Goal: Information Seeking & Learning: Learn about a topic

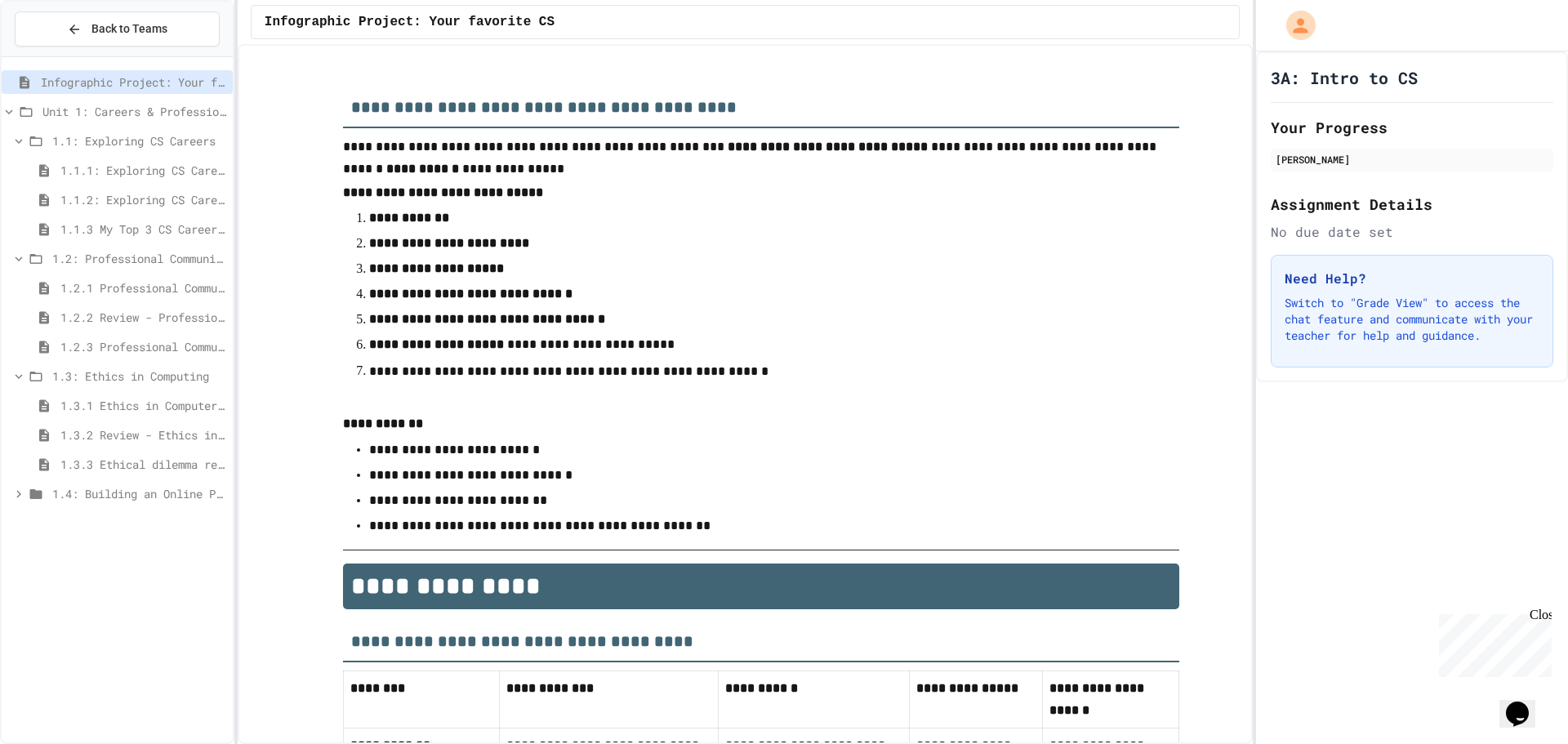
click at [144, 235] on span "1.1.3 My Top 3 CS Careers!" at bounding box center [143, 229] width 166 height 17
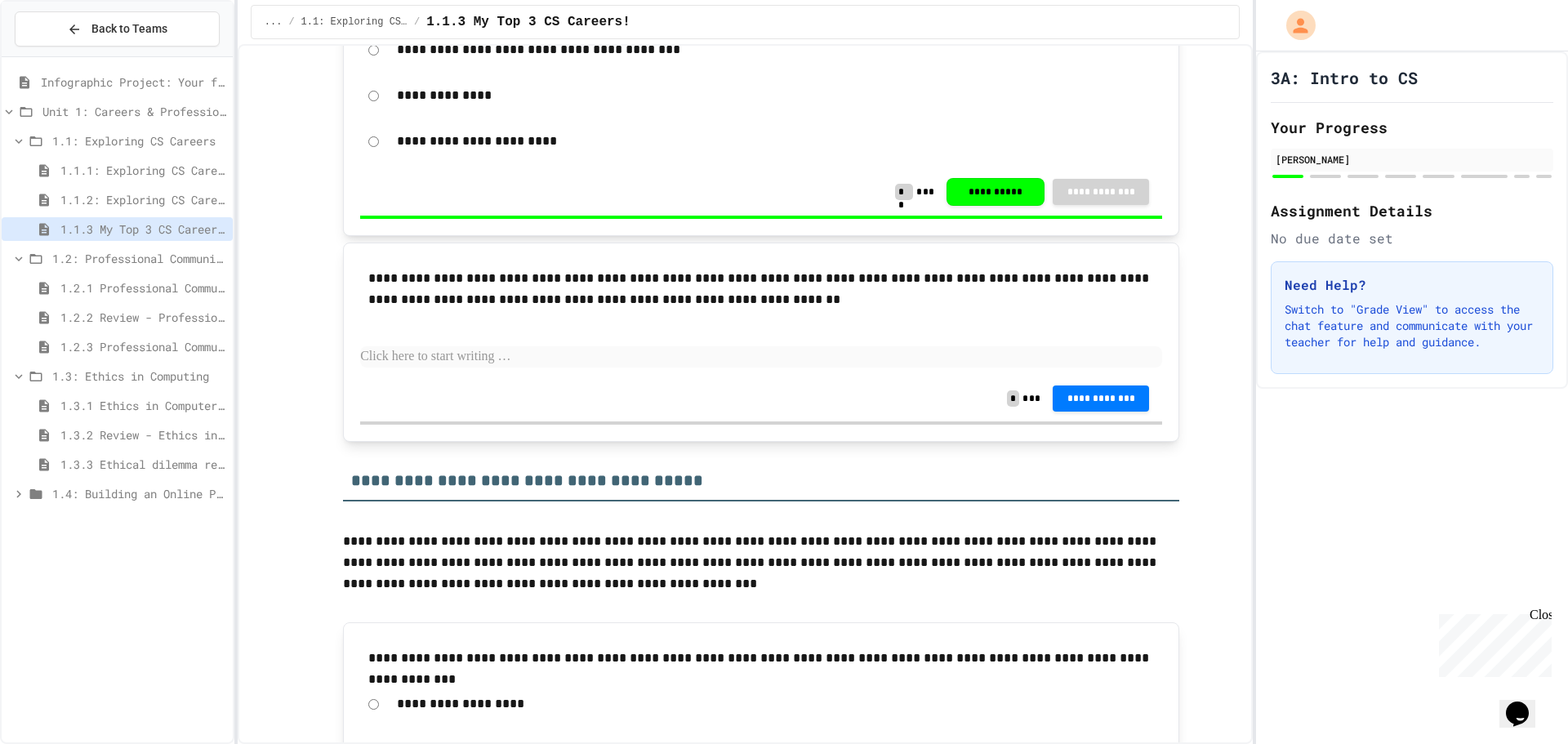
scroll to position [613, 0]
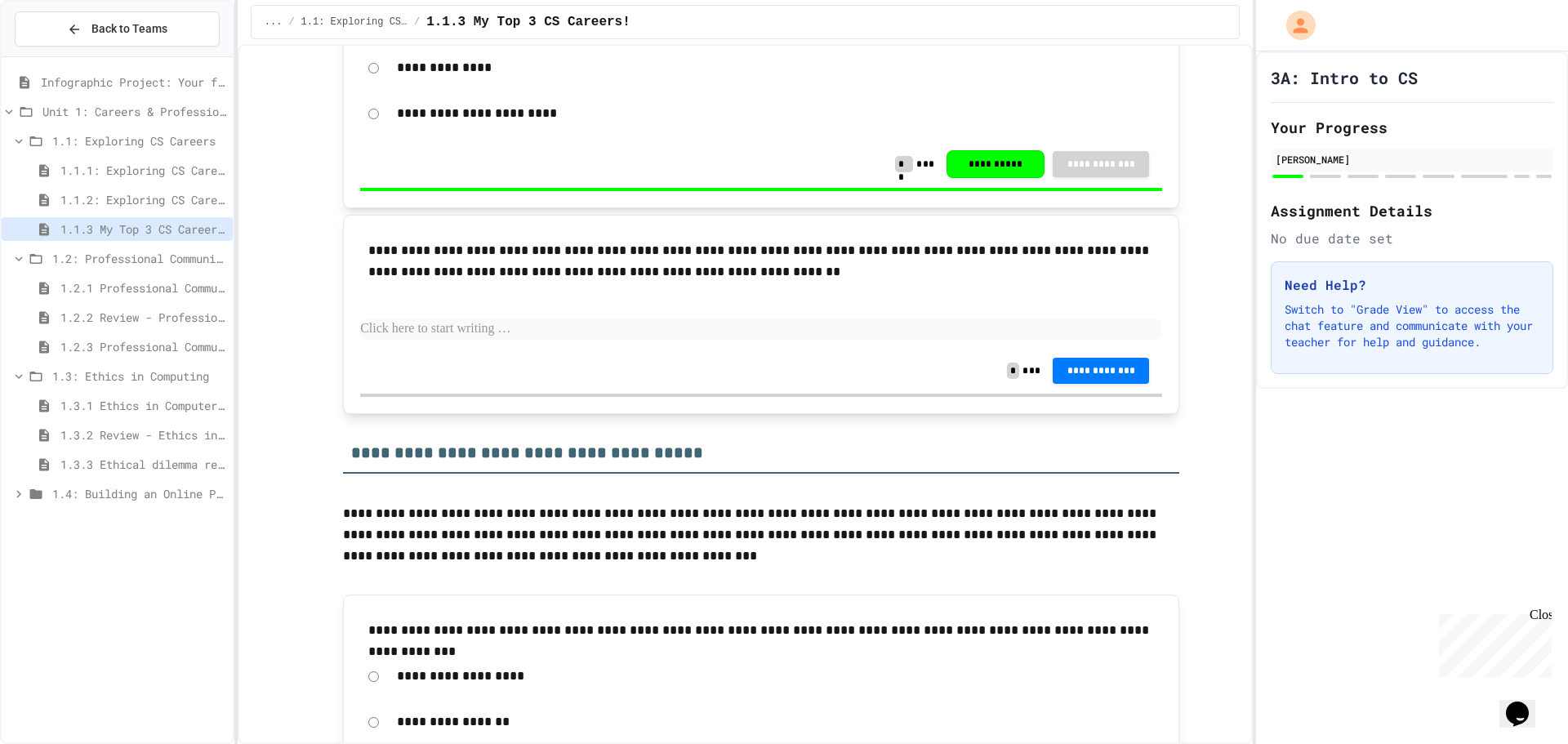
click at [385, 332] on p at bounding box center [761, 329] width 802 height 21
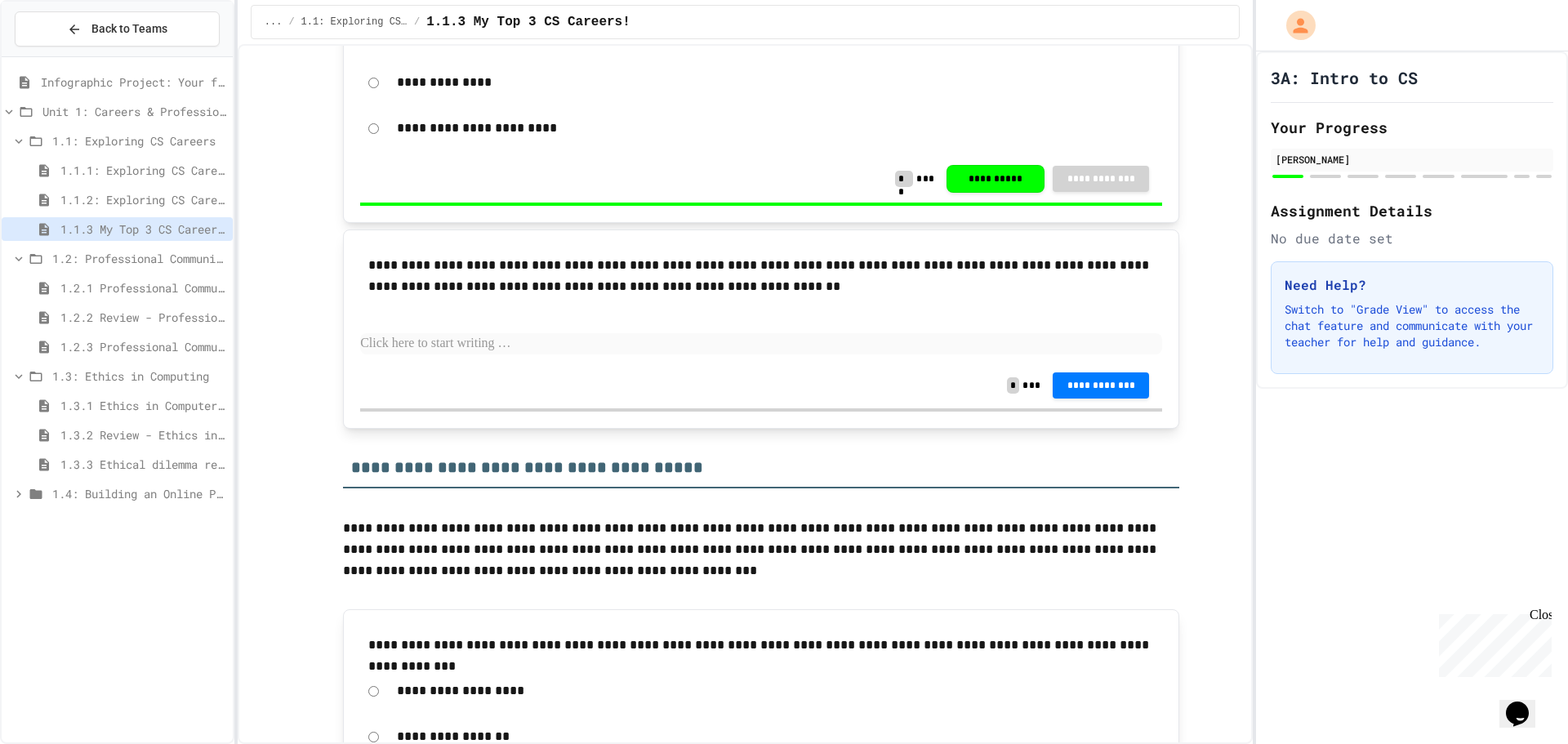
scroll to position [653, 0]
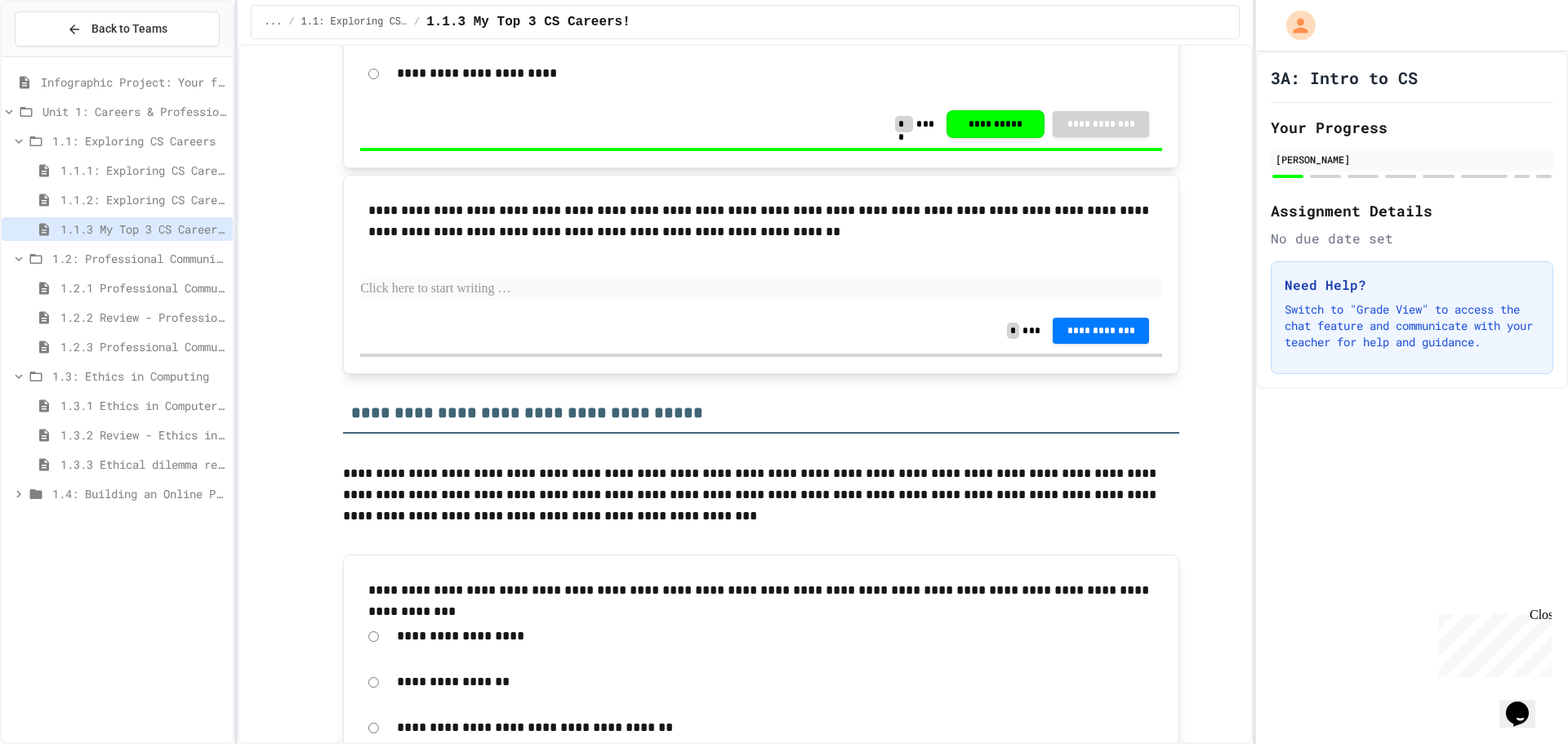
click at [188, 397] on span "1.3.1 Ethics in Computer Science" at bounding box center [143, 405] width 166 height 17
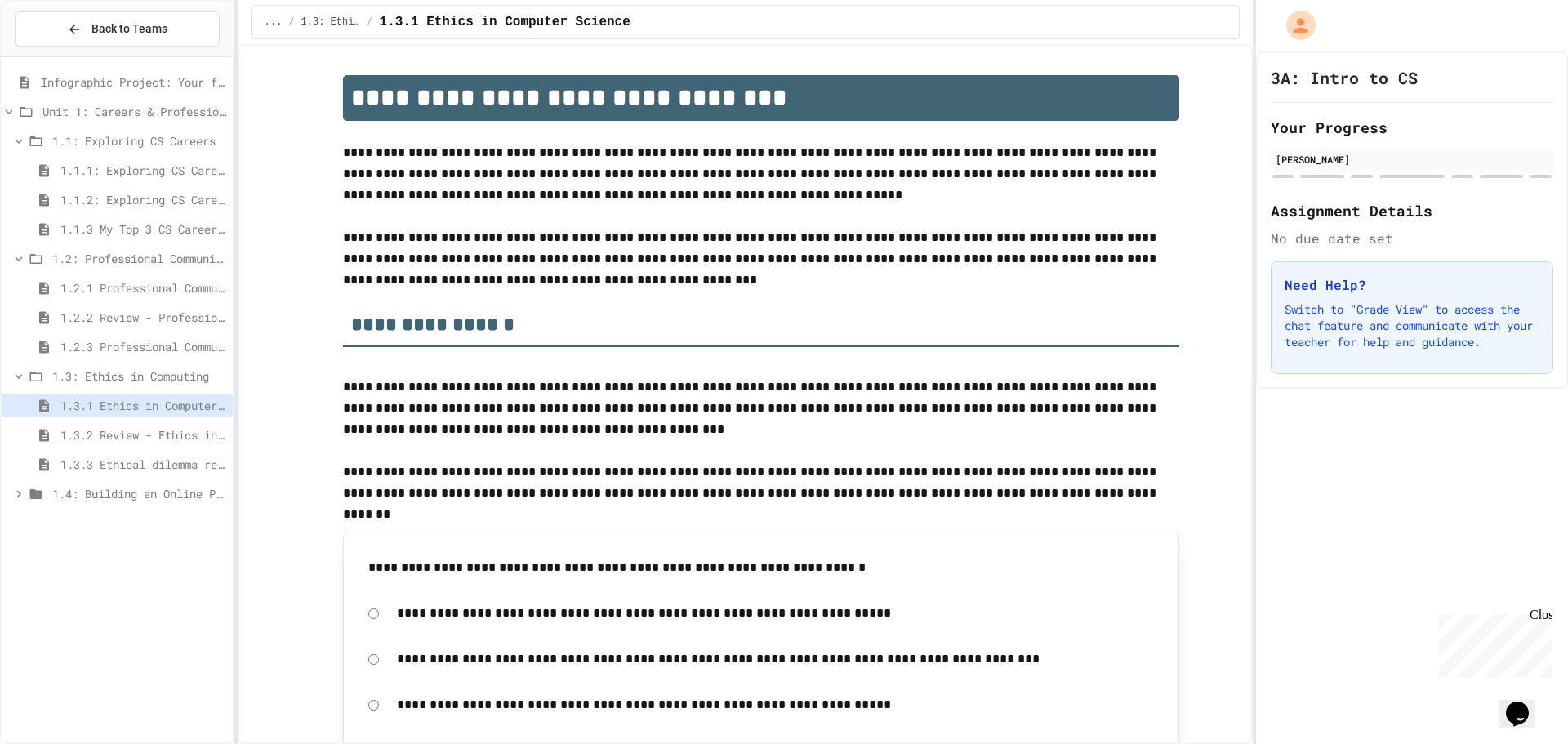
click at [141, 221] on span "1.1.3 My Top 3 CS Careers!" at bounding box center [143, 229] width 166 height 17
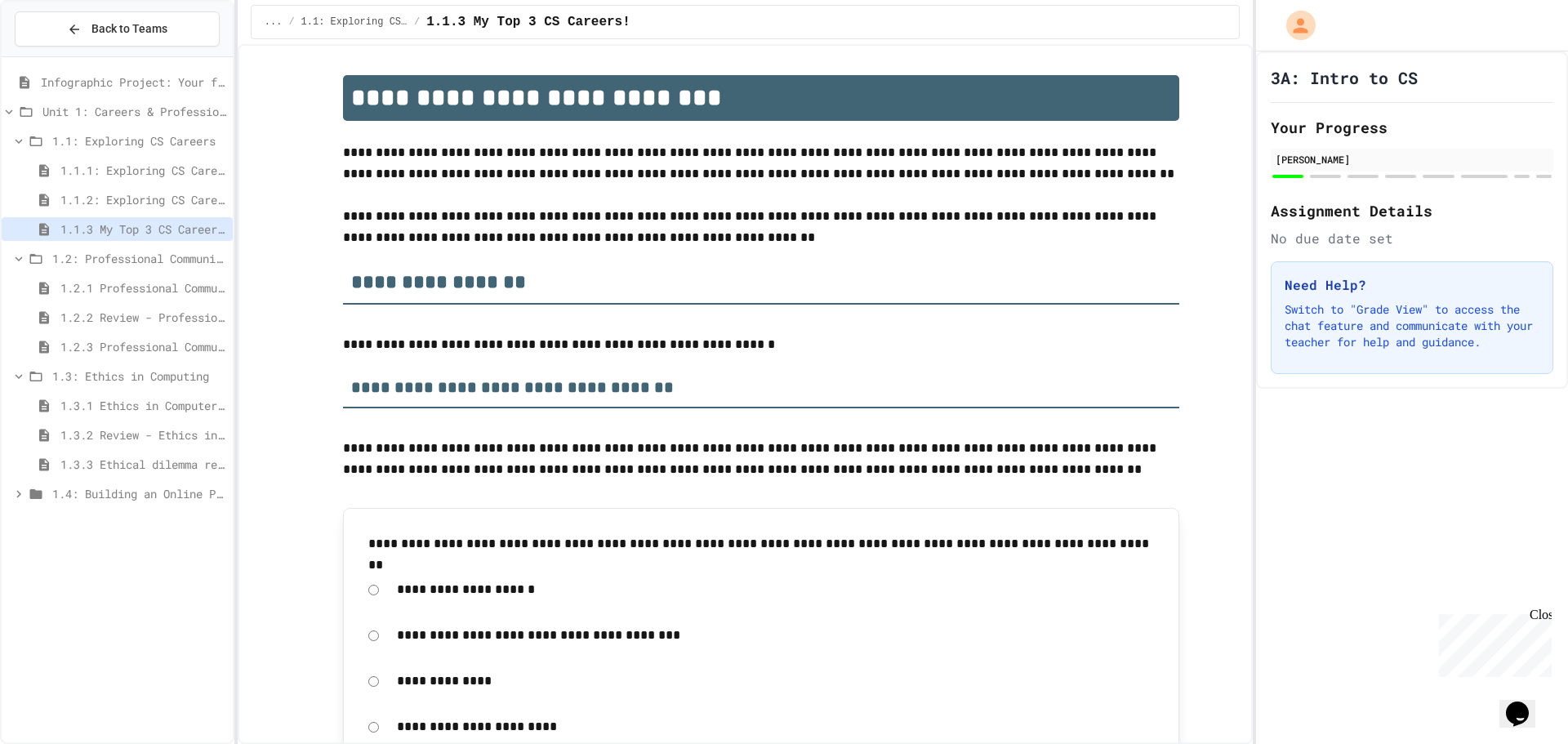
click at [119, 408] on span "1.3.1 Ethics in Computer Science" at bounding box center [143, 405] width 166 height 17
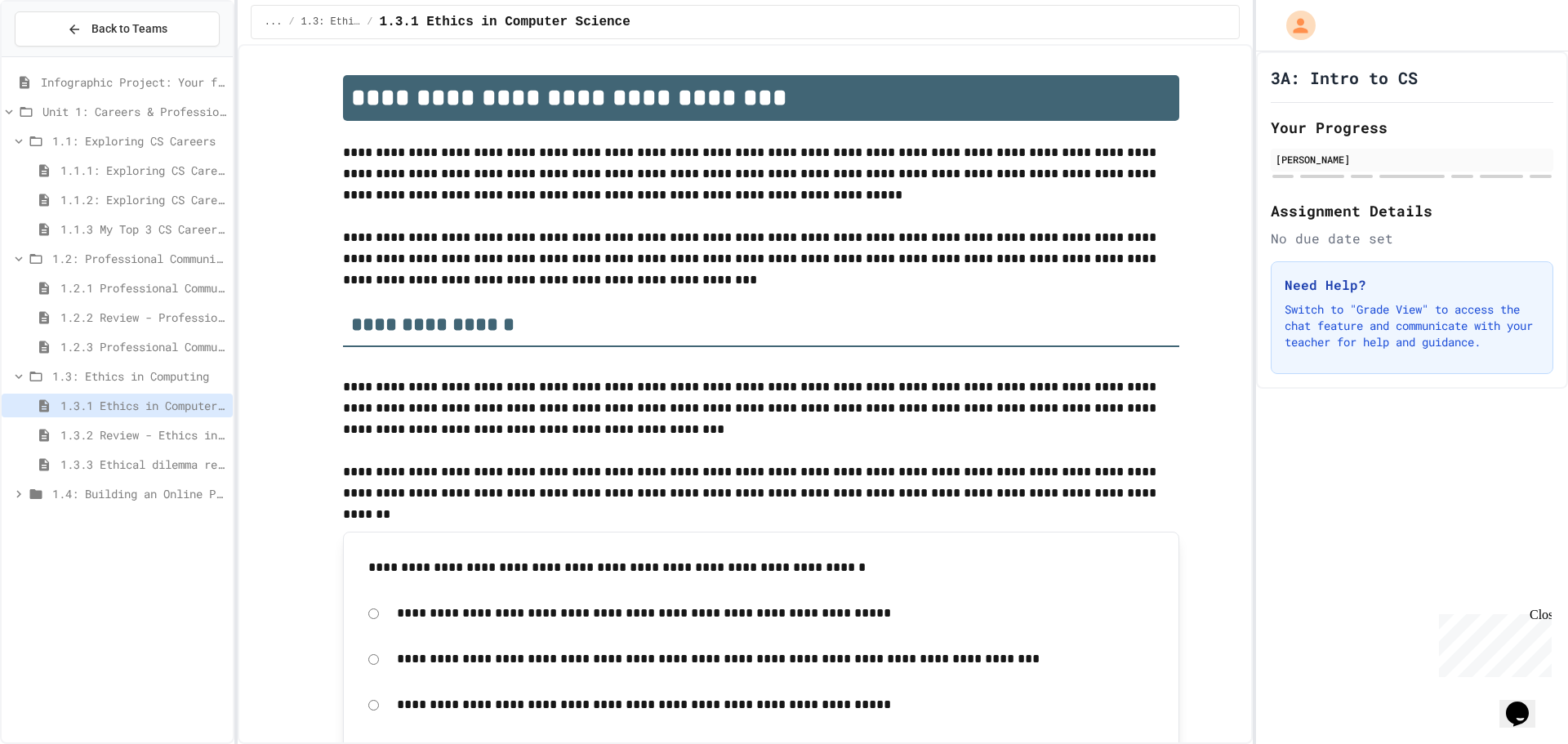
scroll to position [82, 0]
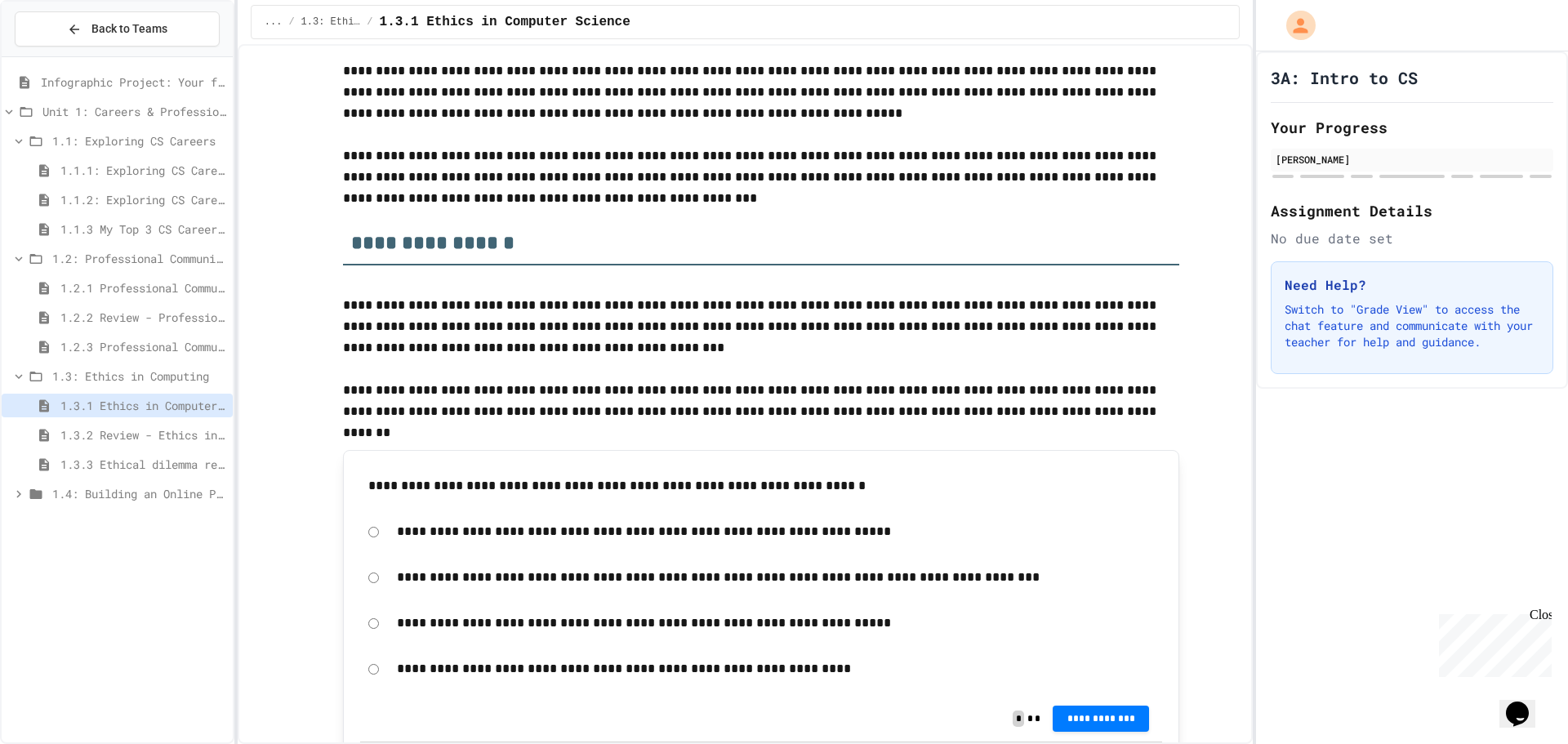
click at [103, 429] on span "1.3.2 Review - Ethics in Computer Science" at bounding box center [143, 434] width 166 height 17
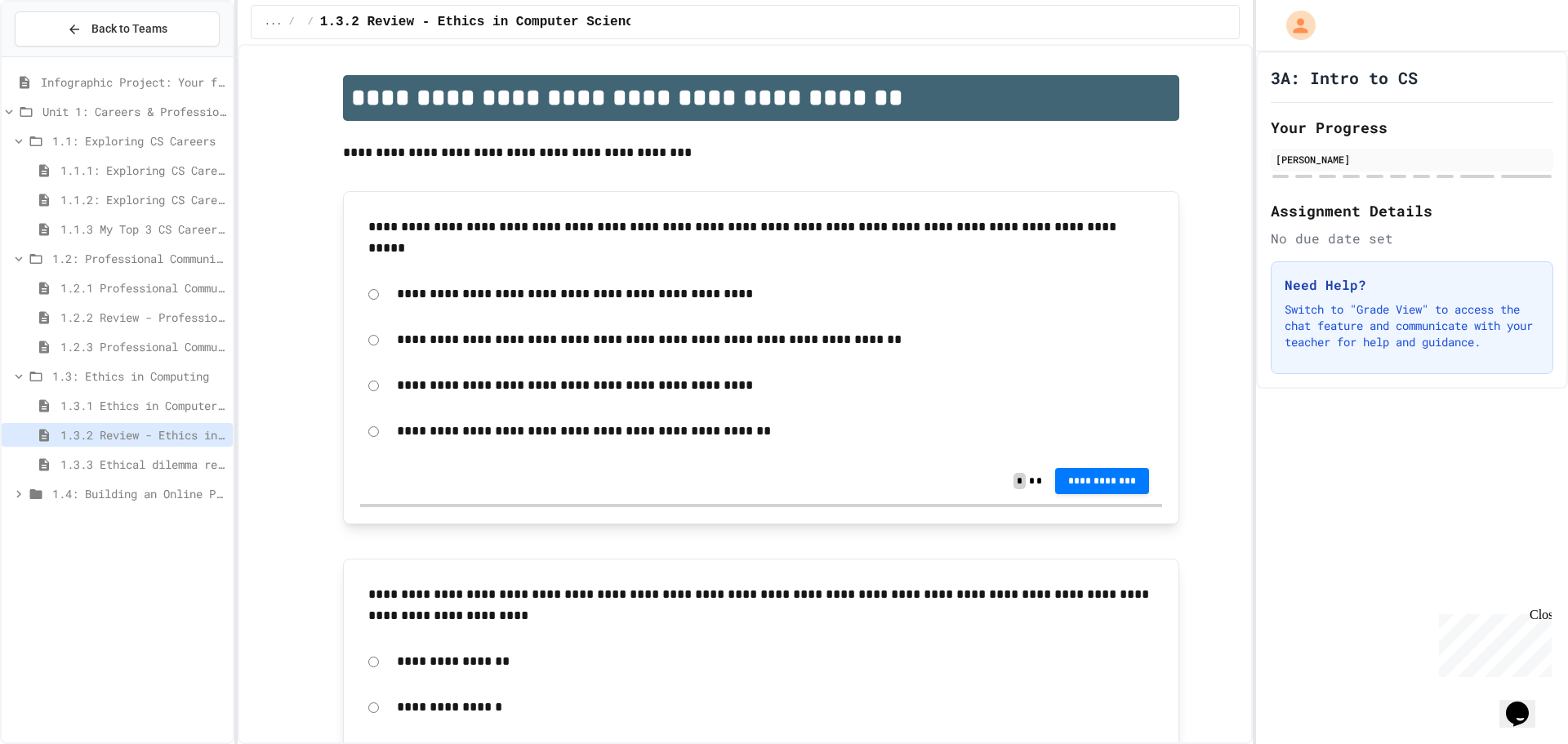
click at [145, 473] on div "1.3.3 Ethical dilemma reflections" at bounding box center [117, 464] width 231 height 24
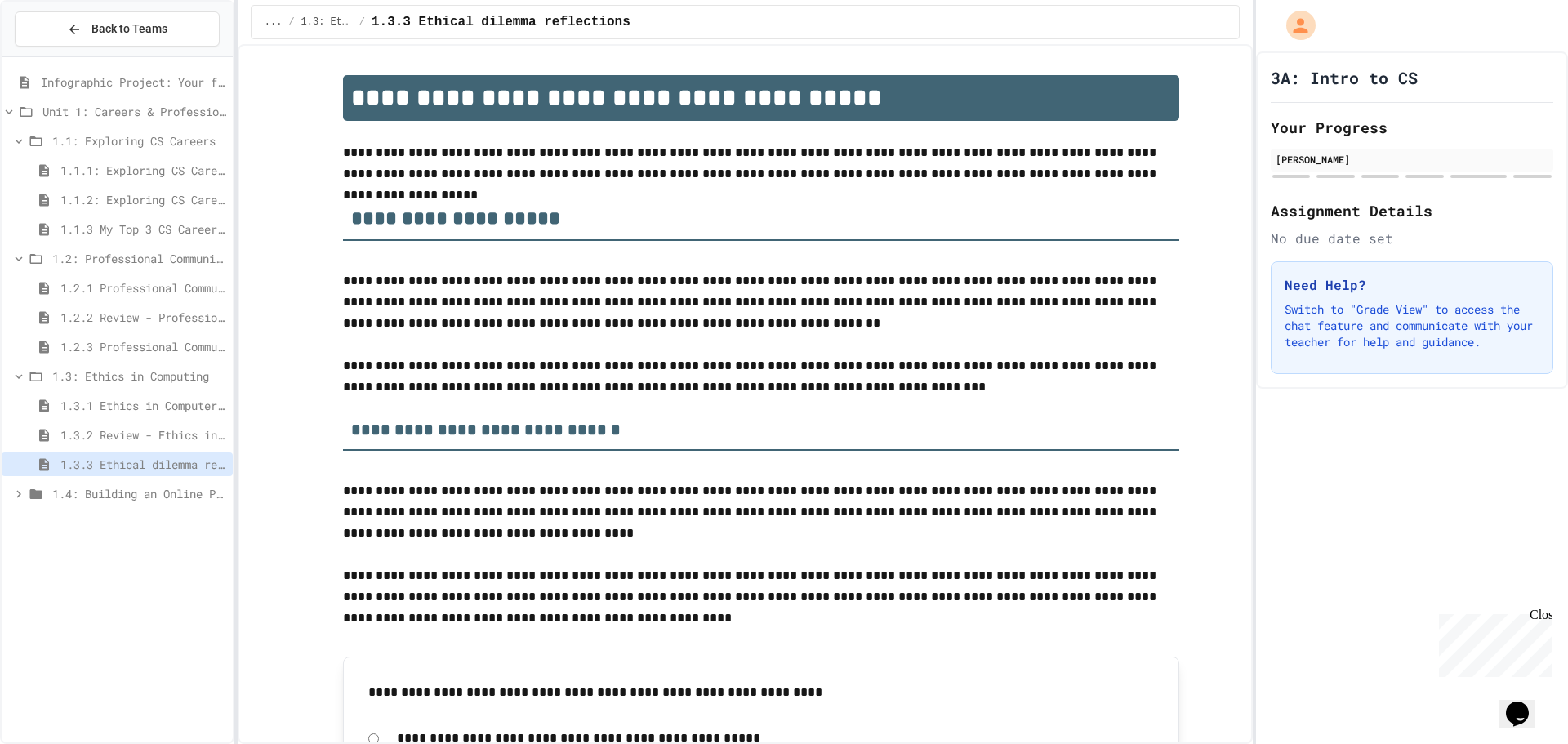
click at [156, 240] on div "1.1.3 My Top 3 CS Careers!" at bounding box center [117, 229] width 231 height 24
